Goal: Information Seeking & Learning: Learn about a topic

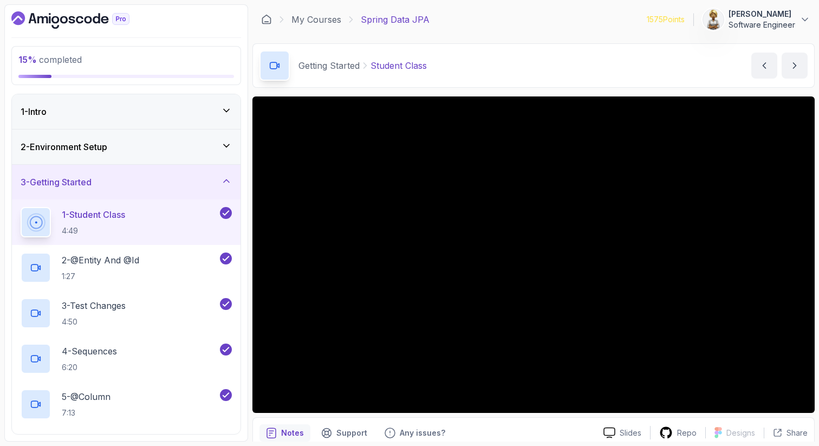
click at [229, 182] on icon at bounding box center [226, 181] width 5 height 3
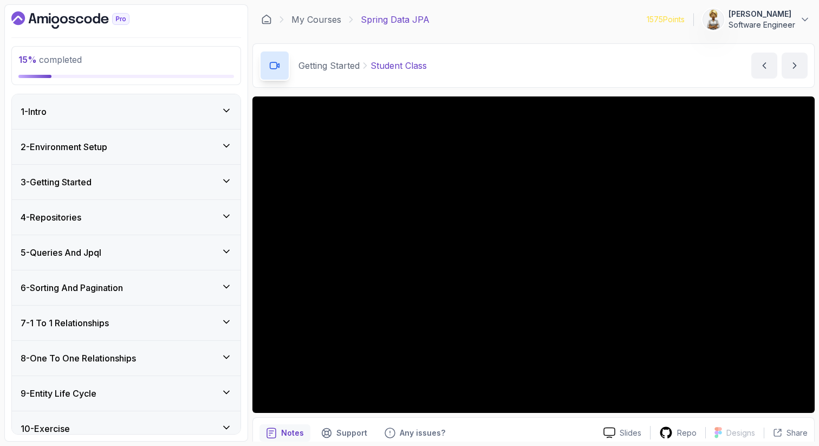
click at [225, 216] on icon at bounding box center [226, 216] width 11 height 11
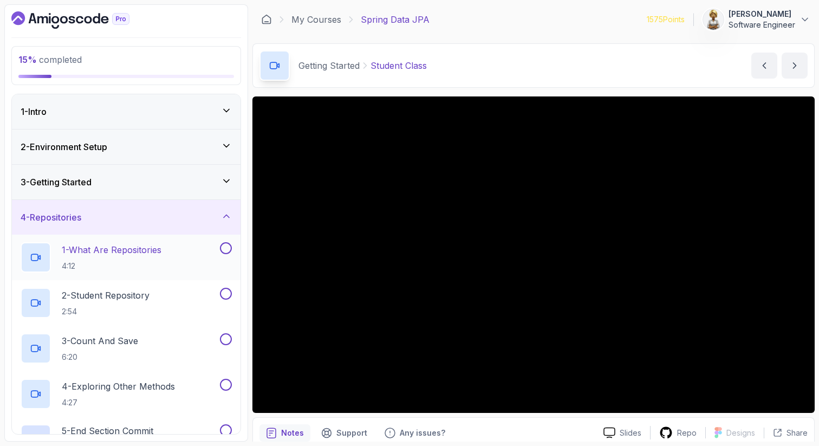
click at [160, 252] on p "1 - What Are Repositories" at bounding box center [112, 249] width 100 height 13
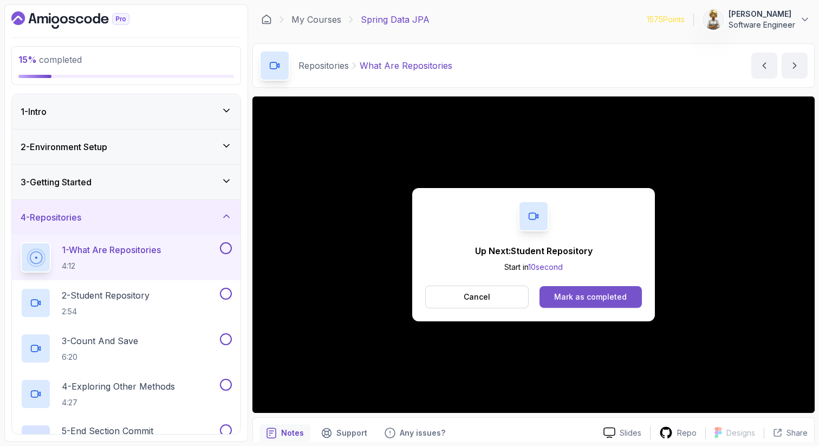
click at [608, 293] on div "Mark as completed" at bounding box center [590, 296] width 73 height 11
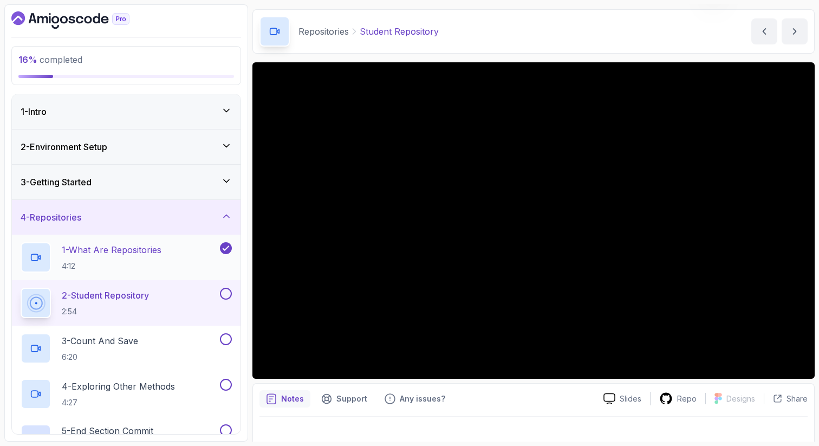
scroll to position [43, 0]
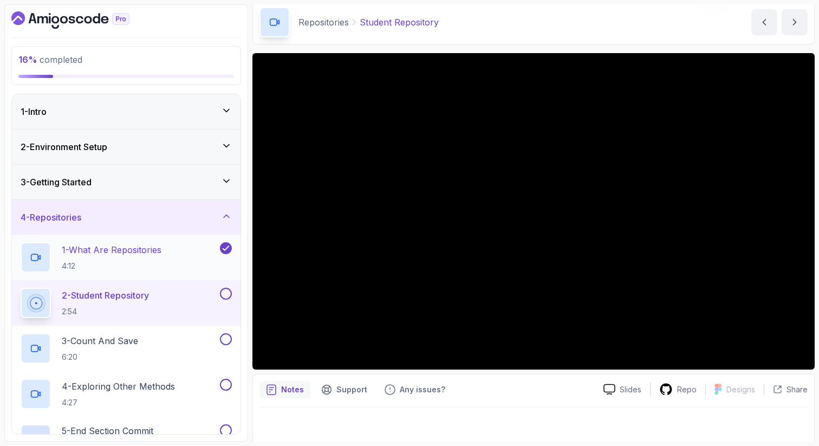
click at [122, 264] on p "4:12" at bounding box center [112, 266] width 100 height 11
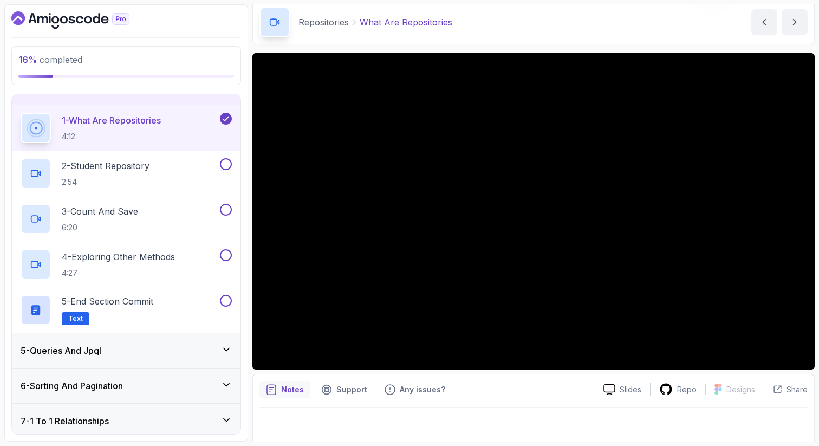
scroll to position [130, 0]
click at [121, 158] on div "2 - Student Repository 2:54" at bounding box center [119, 173] width 197 height 30
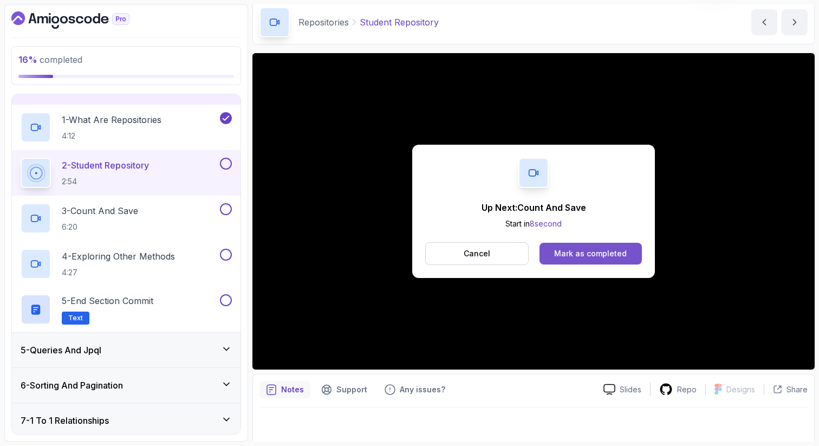
click at [617, 245] on button "Mark as completed" at bounding box center [591, 254] width 102 height 22
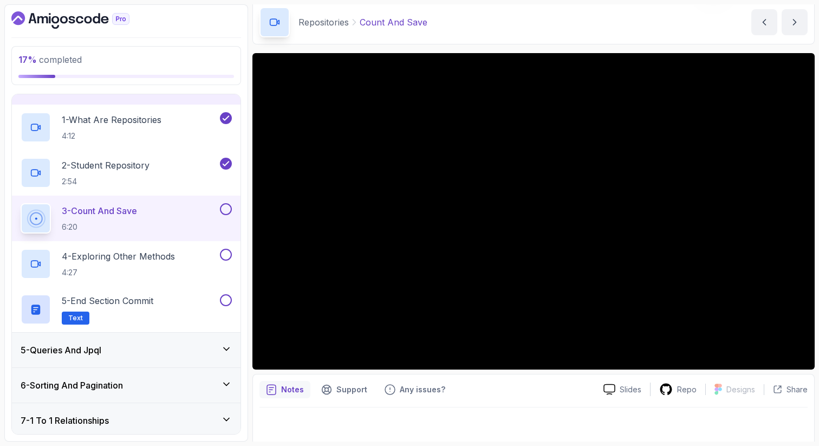
click at [125, 218] on h2 "3 - Count And Save 6:20" at bounding box center [99, 218] width 75 height 28
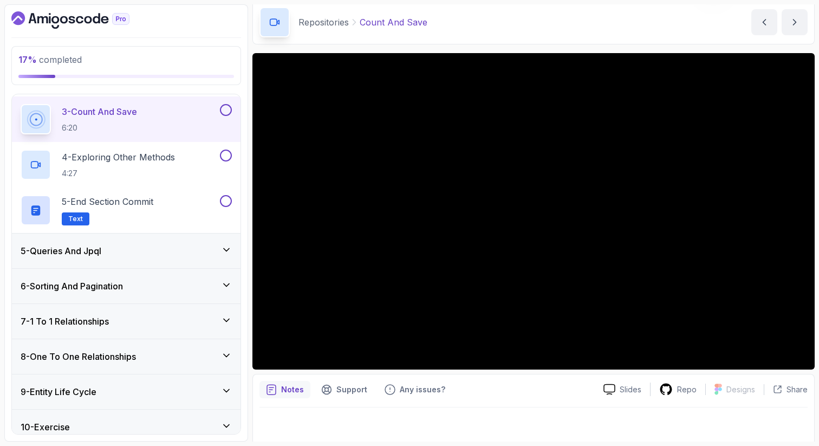
scroll to position [237, 0]
